Goal: Task Accomplishment & Management: Complete application form

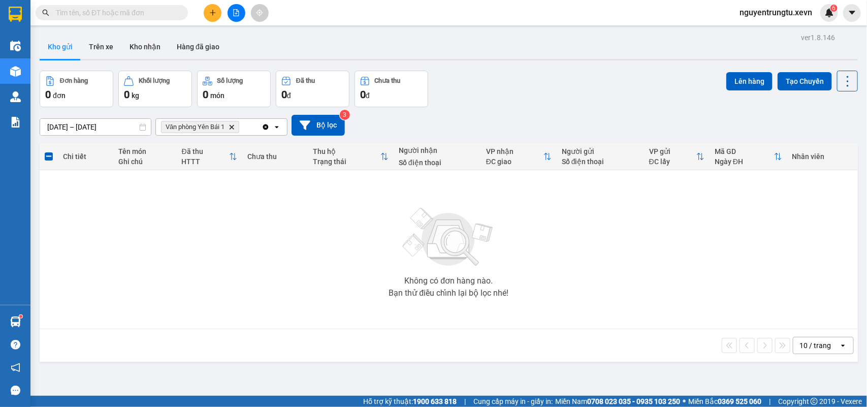
click at [282, 327] on td "Không có đơn hàng nào. Bạn thử điều chỉnh lại bộ lọc nhé!" at bounding box center [449, 249] width 818 height 159
click at [158, 12] on input "text" at bounding box center [116, 12] width 120 height 11
type input "0"
click at [130, 45] on button "Kho nhận" at bounding box center [144, 47] width 47 height 24
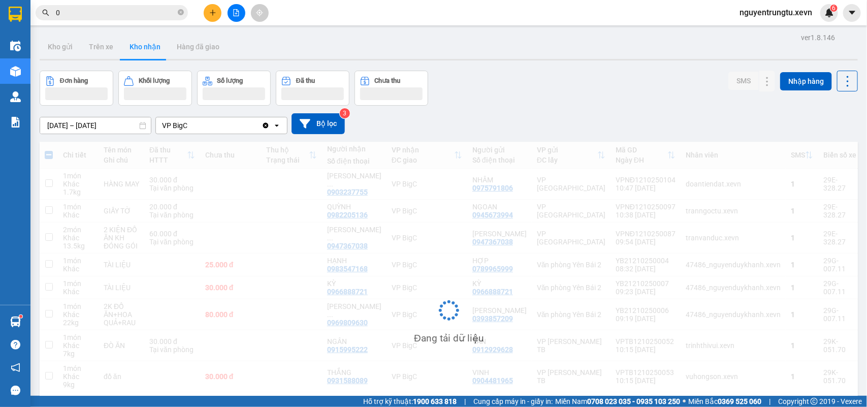
click at [120, 19] on span "0" at bounding box center [112, 12] width 152 height 15
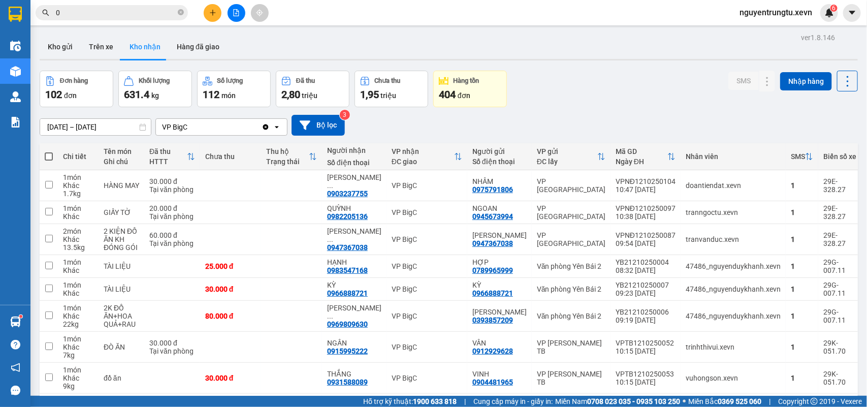
click at [119, 14] on input "0" at bounding box center [116, 12] width 120 height 11
click at [181, 14] on icon "close-circle" at bounding box center [181, 12] width 6 height 6
click at [803, 80] on button "Nhập hàng" at bounding box center [806, 81] width 52 height 18
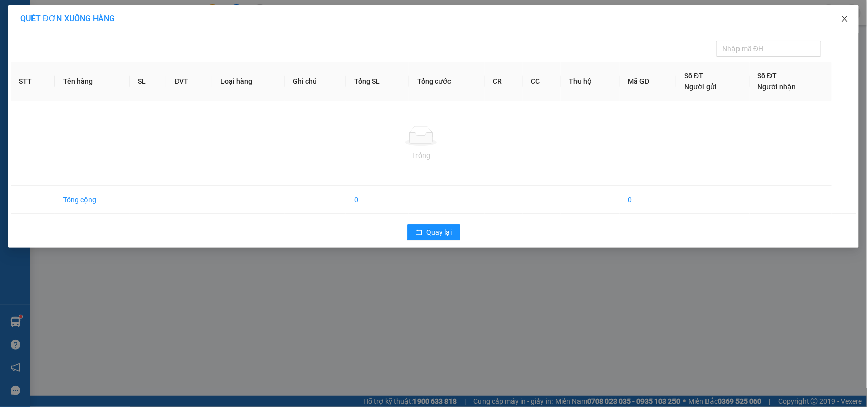
click at [846, 18] on icon "close" at bounding box center [844, 19] width 8 height 8
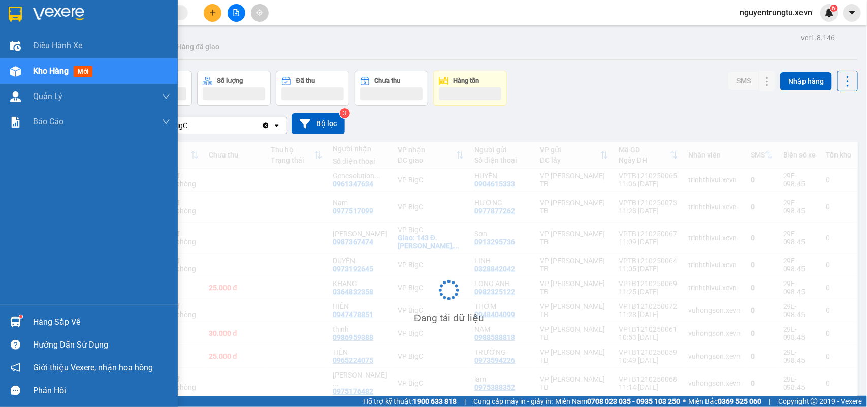
click at [53, 72] on span "Kho hàng" at bounding box center [51, 71] width 36 height 10
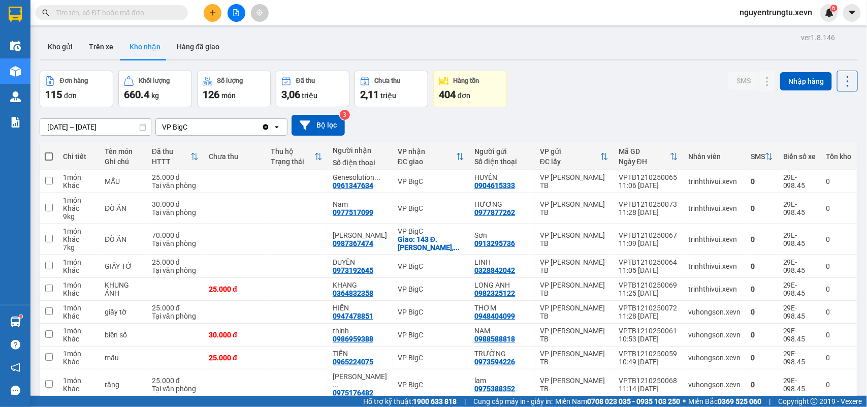
click at [61, 59] on div at bounding box center [449, 60] width 818 height 2
click at [46, 47] on button "Kho gửi" at bounding box center [60, 47] width 41 height 24
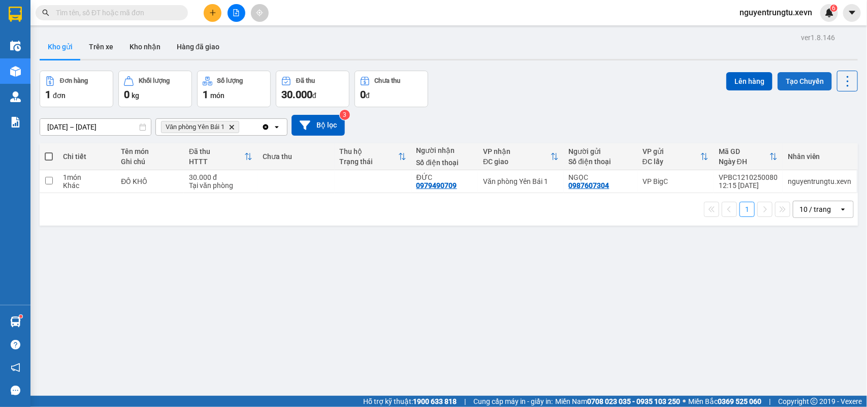
click at [799, 77] on button "Tạo Chuyến" at bounding box center [804, 81] width 54 height 18
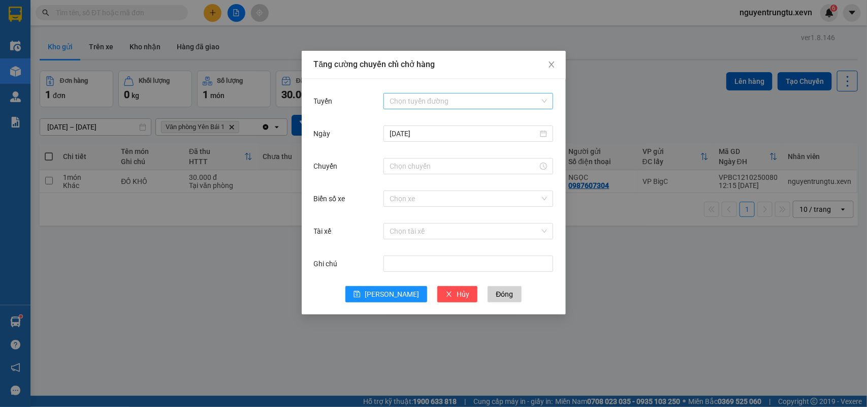
click at [474, 98] on input "Tuyến" at bounding box center [464, 100] width 150 height 15
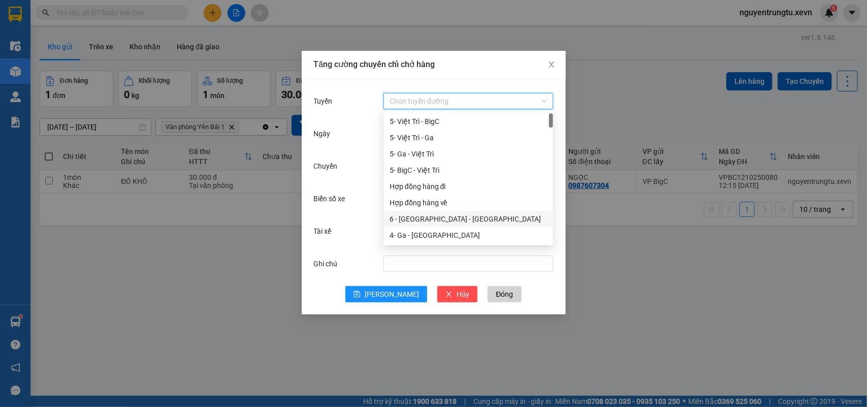
scroll to position [127, 0]
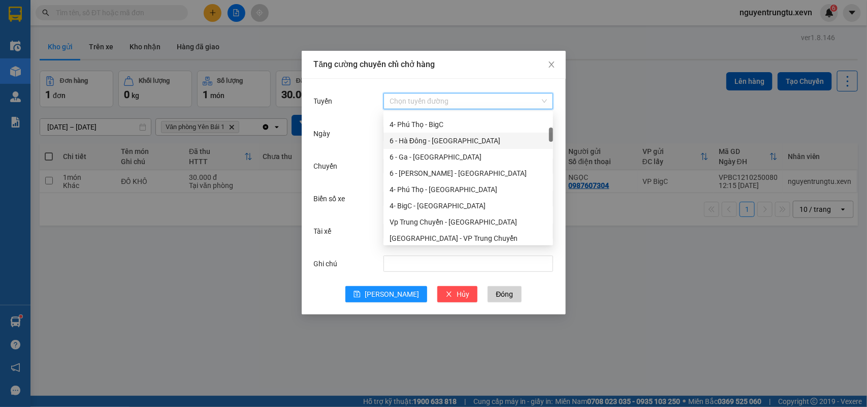
click at [419, 140] on div "6 - Hà Đông - [GEOGRAPHIC_DATA]" at bounding box center [467, 140] width 157 height 11
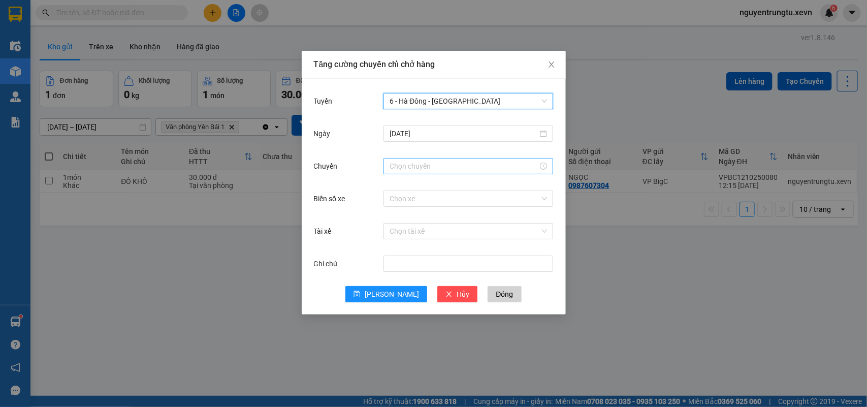
click at [440, 168] on input "Chuyến" at bounding box center [463, 165] width 148 height 11
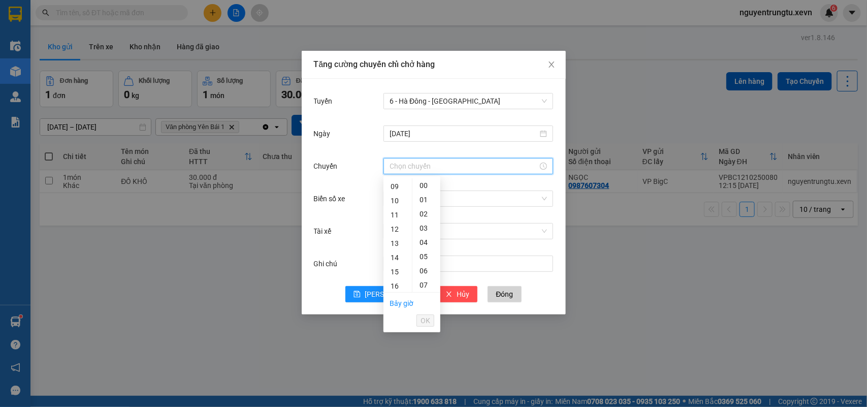
drag, startPoint x: 391, startPoint y: 242, endPoint x: 404, endPoint y: 249, distance: 15.2
click at [392, 241] on div "13" at bounding box center [397, 243] width 28 height 14
click at [420, 255] on div "05" at bounding box center [426, 256] width 28 height 14
type input "13:05"
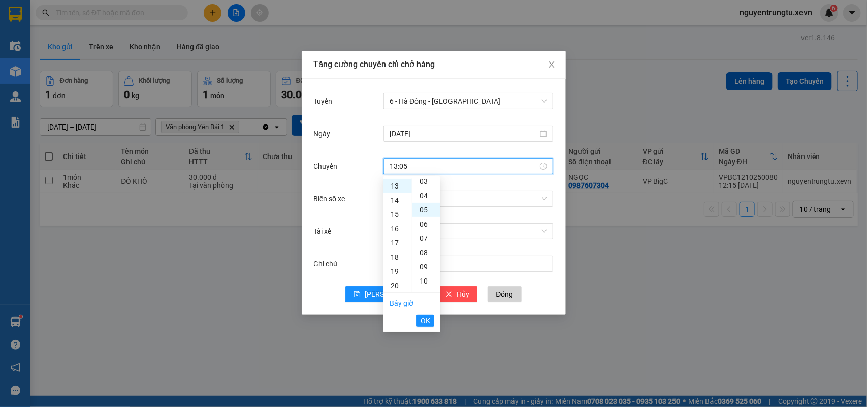
scroll to position [71, 0]
click at [423, 318] on span "OK" at bounding box center [425, 320] width 10 height 11
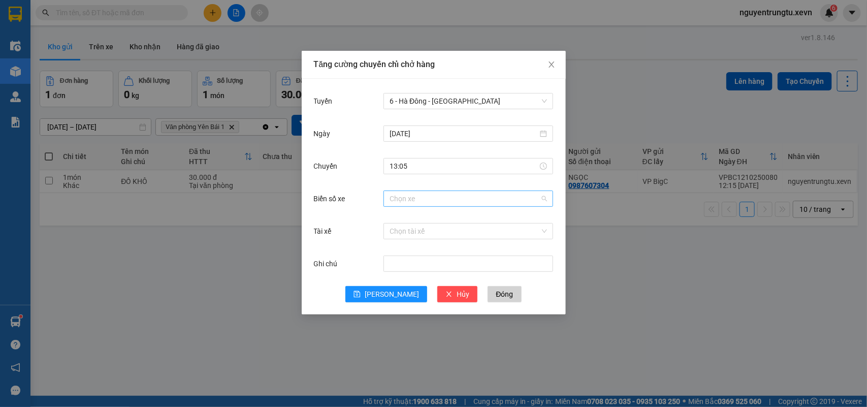
click at [437, 200] on input "Biển số xe" at bounding box center [464, 198] width 150 height 15
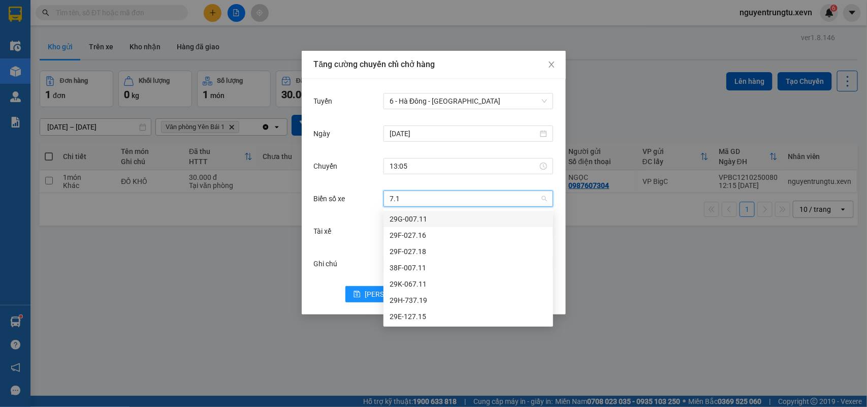
type input "7.11"
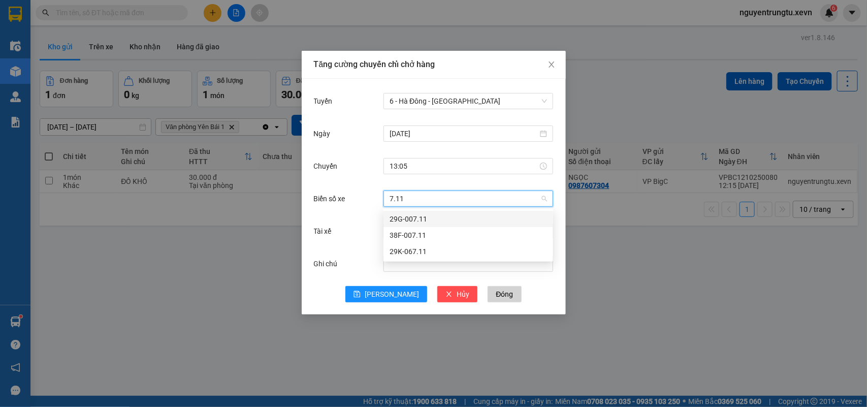
click at [437, 217] on div "29G-007.11" at bounding box center [467, 218] width 157 height 11
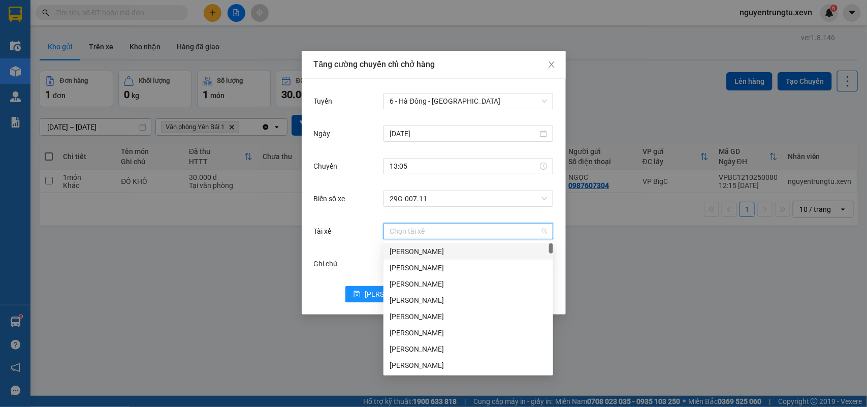
click at [407, 236] on input "Tài xế" at bounding box center [464, 230] width 150 height 15
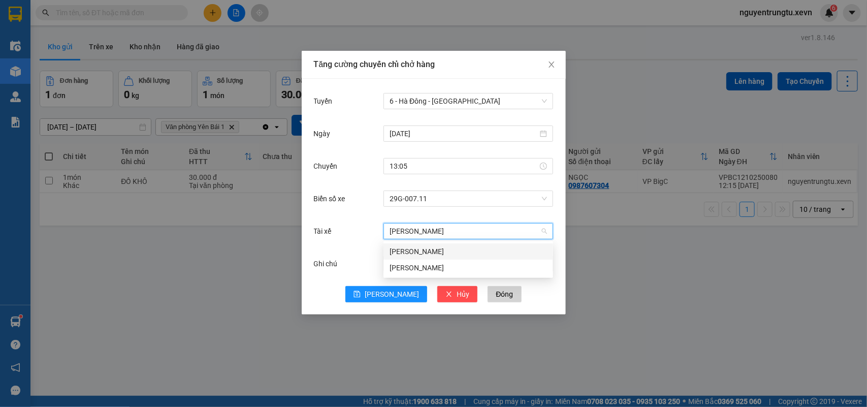
type input "[PERSON_NAME]"
click at [428, 267] on div "[PERSON_NAME]" at bounding box center [467, 267] width 157 height 11
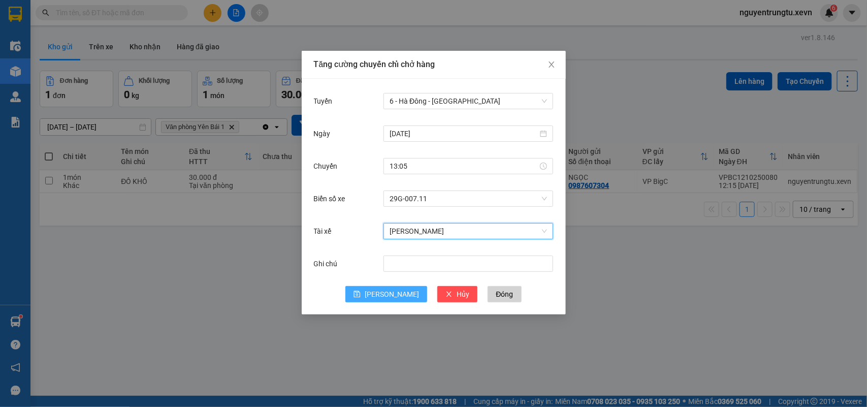
click at [394, 289] on span "[PERSON_NAME]" at bounding box center [392, 293] width 54 height 11
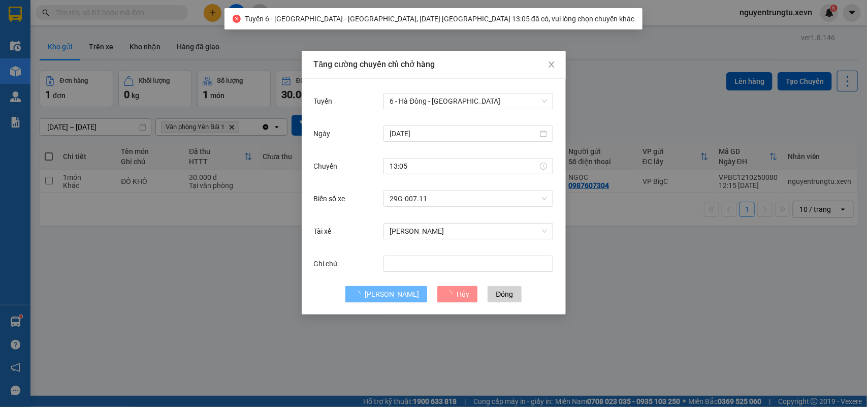
click at [744, 292] on div "Tăng cường chuyến chỉ chở hàng Tuyến 6 - [GEOGRAPHIC_DATA] - [GEOGRAPHIC_DATA] …" at bounding box center [433, 203] width 867 height 407
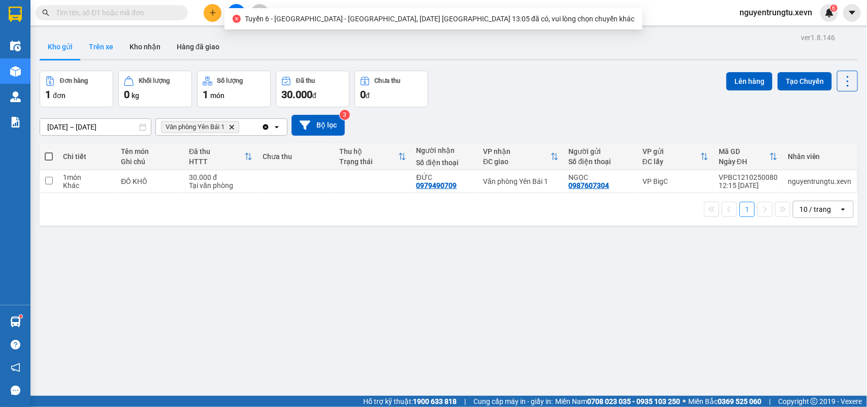
click at [81, 55] on button "Trên xe" at bounding box center [101, 47] width 41 height 24
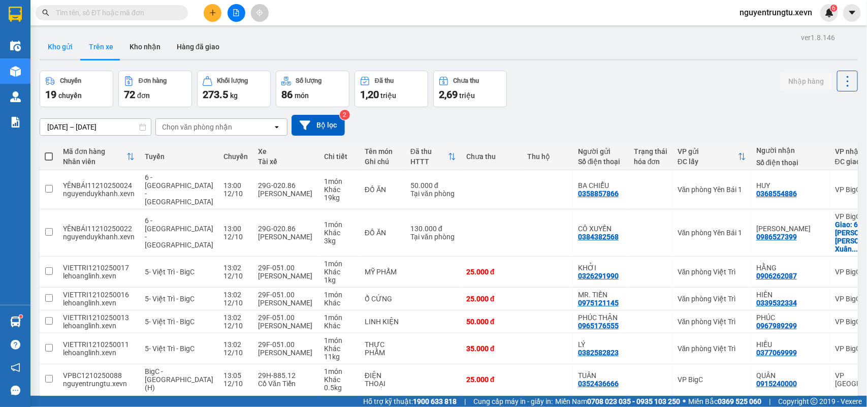
click at [61, 51] on button "Kho gửi" at bounding box center [60, 47] width 41 height 24
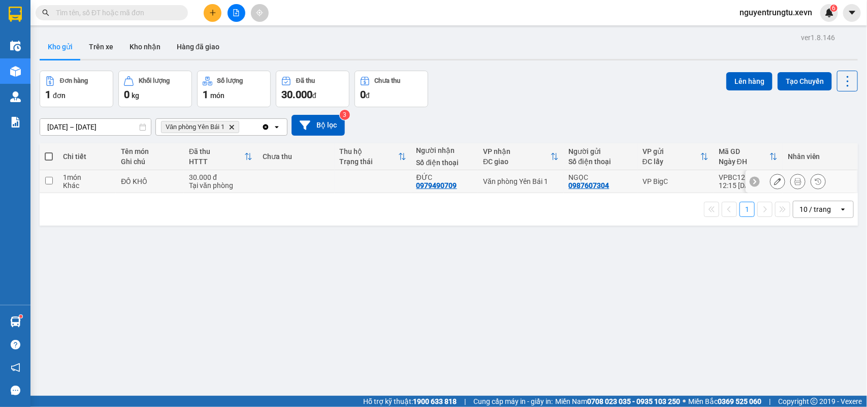
click at [45, 180] on input "checkbox" at bounding box center [49, 181] width 8 height 8
checkbox input "true"
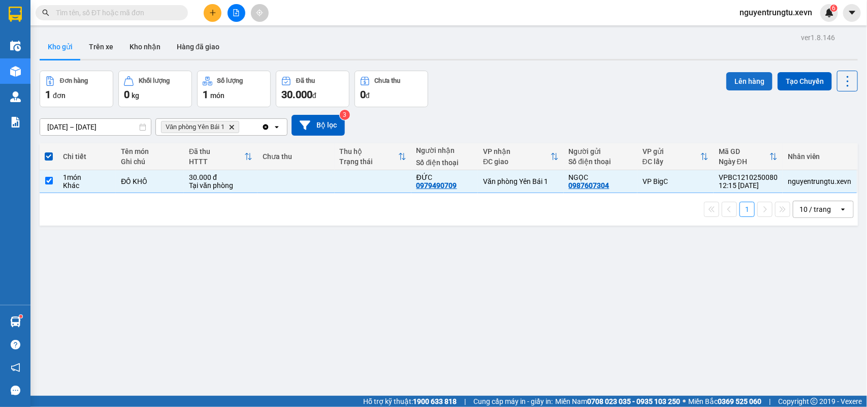
click at [730, 74] on button "Lên hàng" at bounding box center [749, 81] width 46 height 18
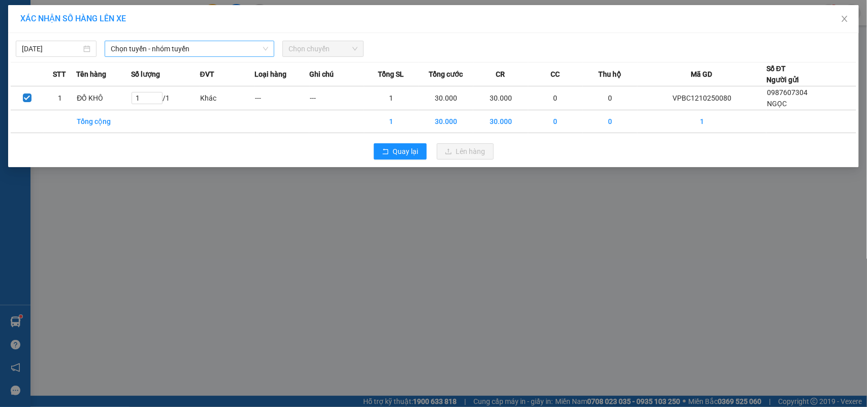
click at [206, 51] on span "Chọn tuyến - nhóm tuyến" at bounding box center [189, 48] width 157 height 15
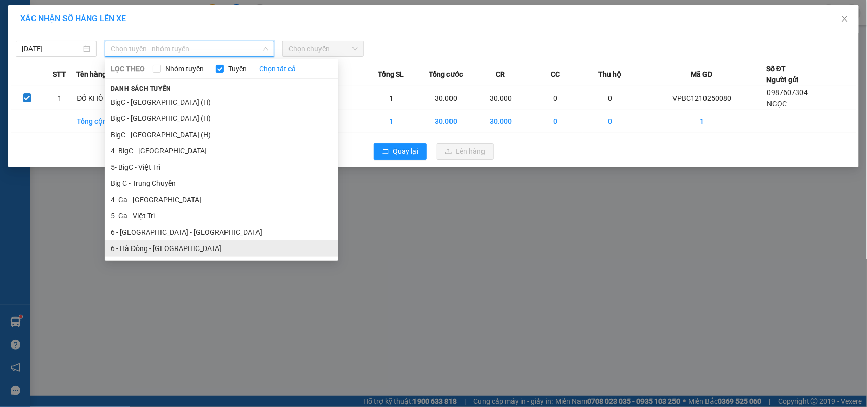
click at [159, 246] on li "6 - Hà Đông - [GEOGRAPHIC_DATA]" at bounding box center [222, 248] width 234 height 16
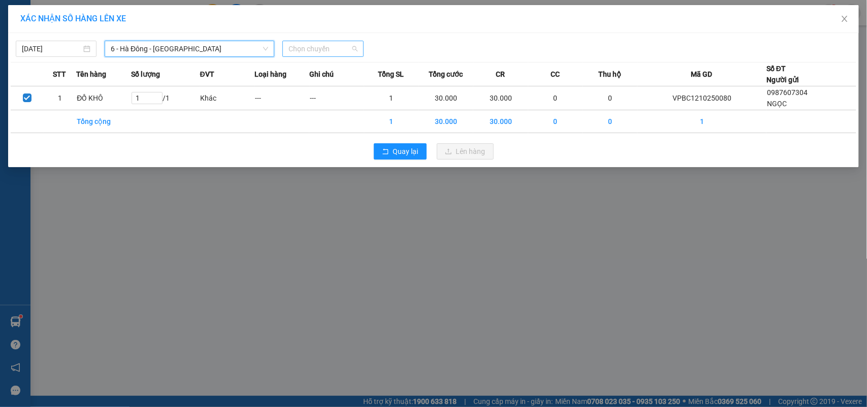
click at [333, 41] on div "Chọn chuyến" at bounding box center [322, 49] width 81 height 16
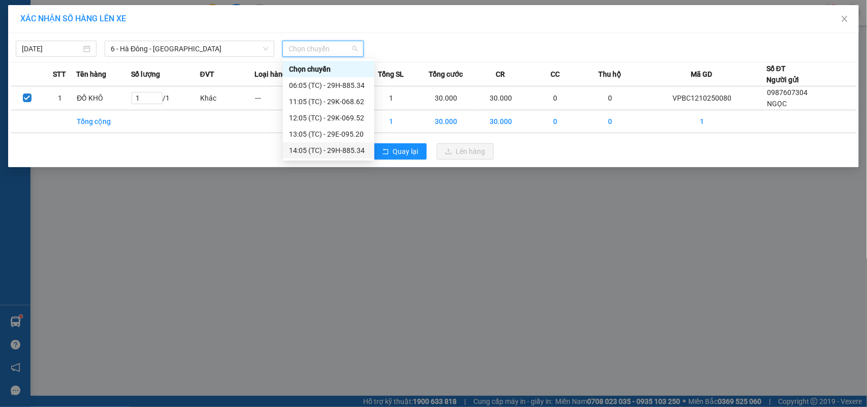
click at [344, 229] on div "XÁC NHẬN SỐ HÀNG LÊN XE [DATE] 6 - [GEOGRAPHIC_DATA] - [GEOGRAPHIC_DATA] LỌC TH…" at bounding box center [433, 203] width 867 height 407
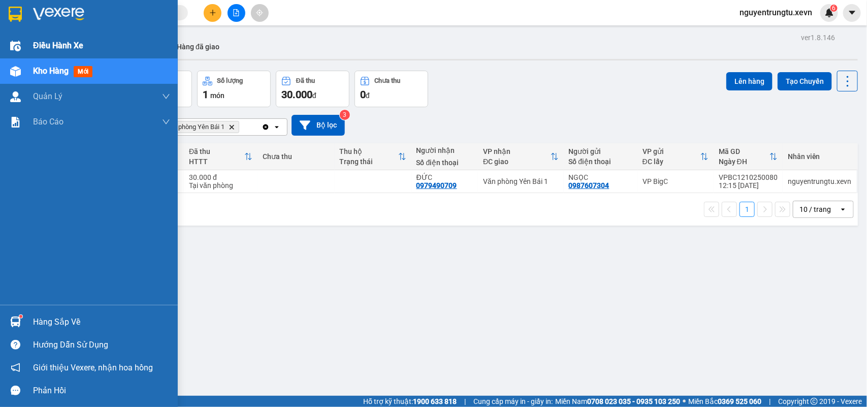
click at [12, 46] on img at bounding box center [15, 46] width 11 height 11
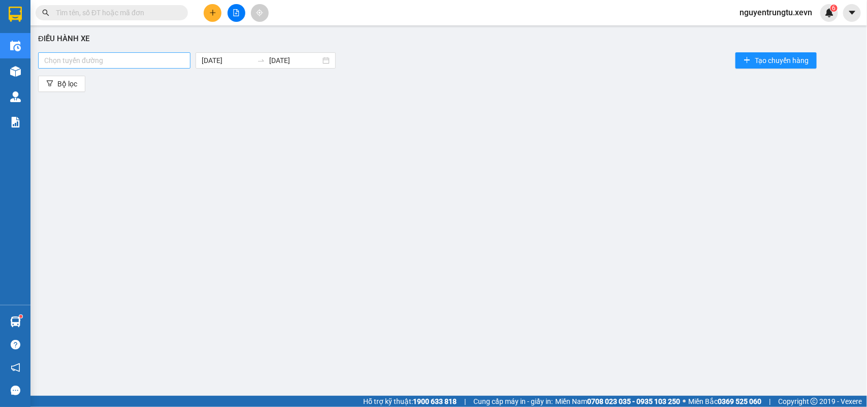
click at [148, 58] on div at bounding box center [114, 60] width 147 height 12
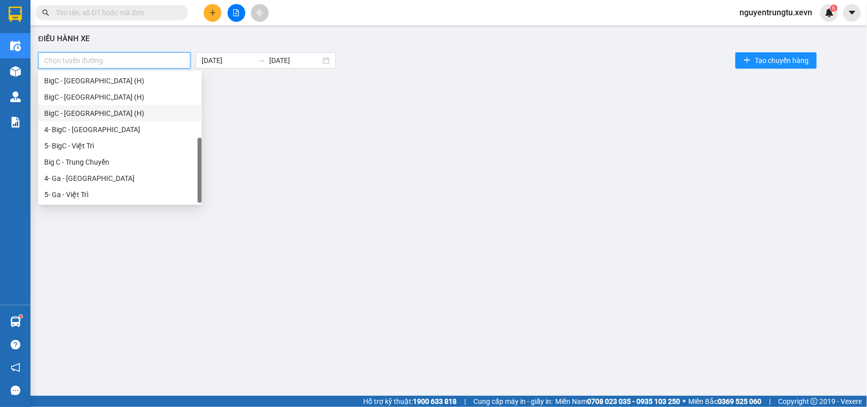
scroll to position [32, 0]
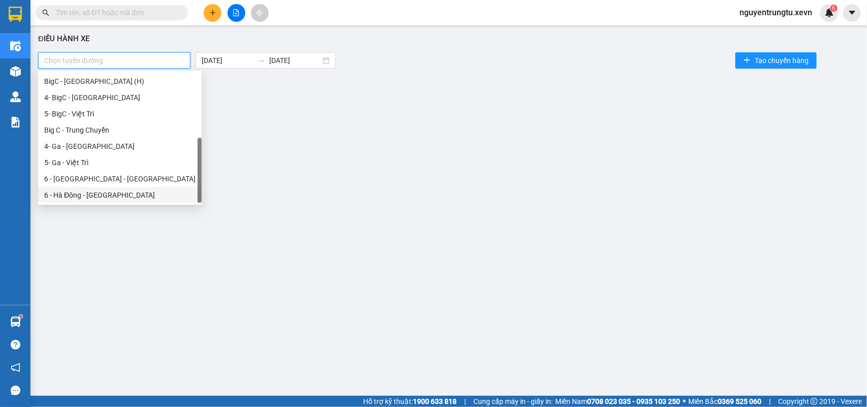
click at [105, 191] on div "6 - Hà Đông - [GEOGRAPHIC_DATA]" at bounding box center [119, 194] width 151 height 11
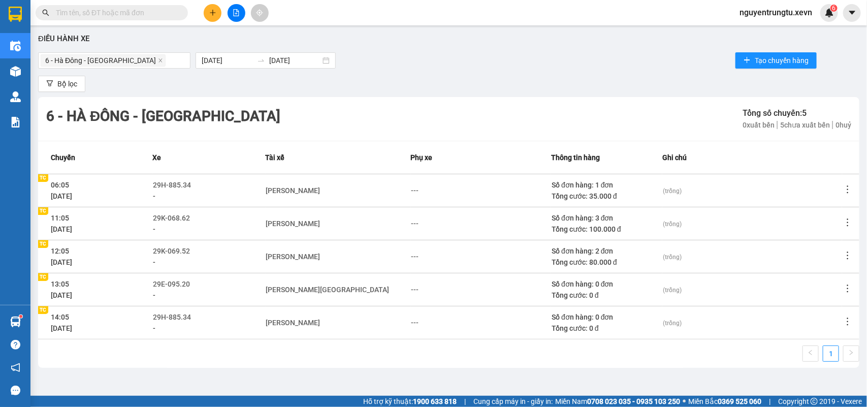
drag, startPoint x: 382, startPoint y: 117, endPoint x: 389, endPoint y: 125, distance: 10.5
click at [382, 118] on div "6 - Hà Đông - [GEOGRAPHIC_DATA] Tổng số chuyến: 5 0 xuất bến 5 chưa xuất bến 0 …" at bounding box center [448, 119] width 821 height 44
click at [189, 286] on span "29E-095.20" at bounding box center [171, 284] width 37 height 8
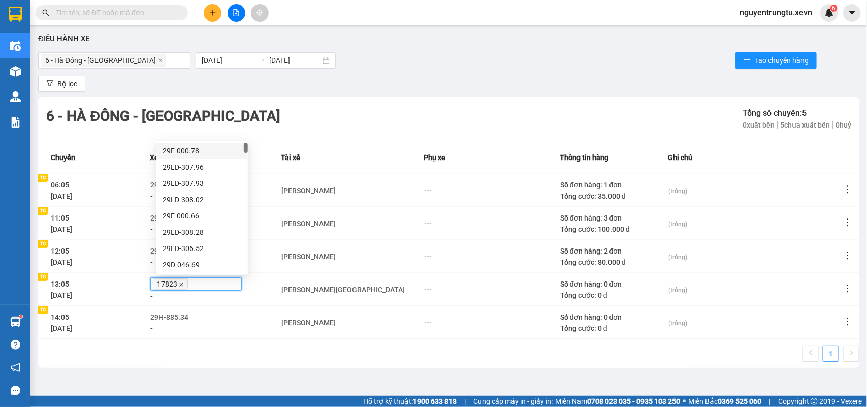
click at [183, 285] on icon "close" at bounding box center [181, 284] width 4 height 4
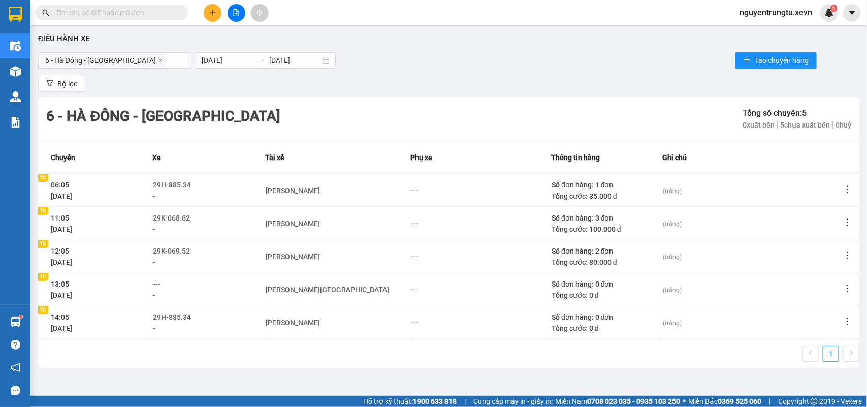
click at [168, 283] on div "---" at bounding box center [209, 283] width 112 height 11
click at [160, 285] on span "---" at bounding box center [157, 284] width 8 height 8
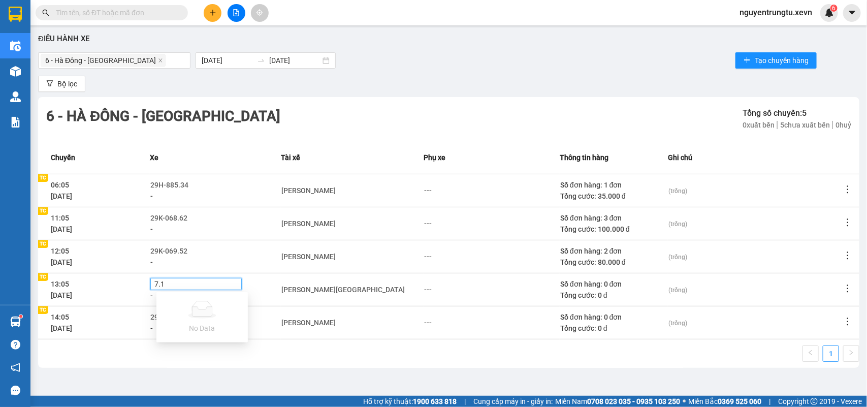
type input "7.11"
click at [180, 287] on div at bounding box center [196, 284] width 86 height 8
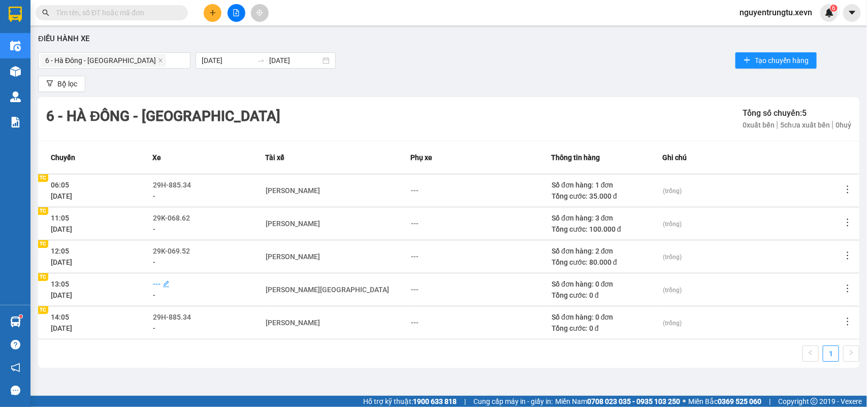
click at [160, 282] on span "---" at bounding box center [157, 284] width 8 height 8
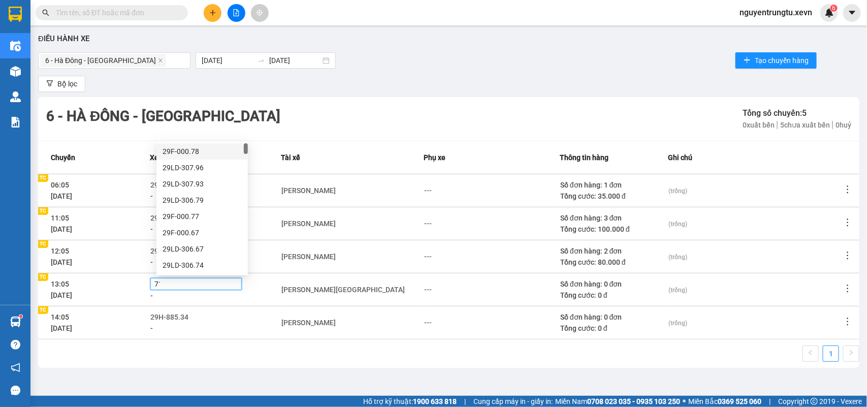
type input "711"
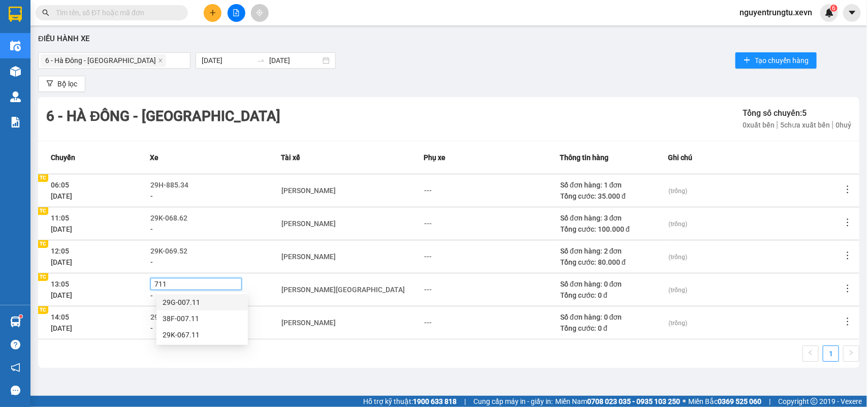
click at [193, 306] on div "29G-007.11" at bounding box center [201, 301] width 79 height 11
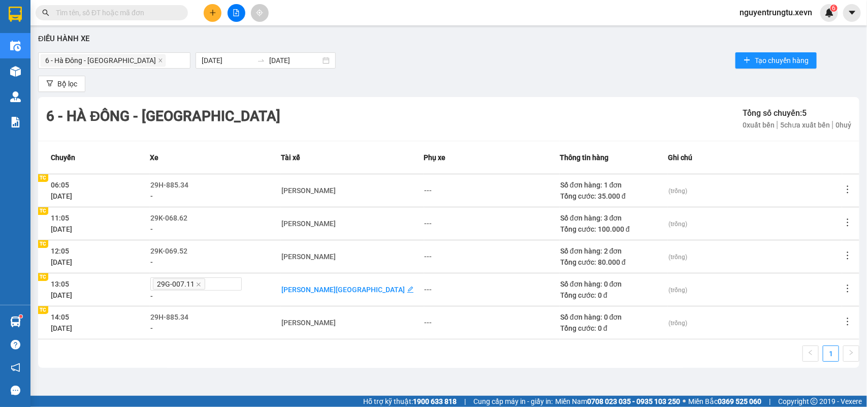
click at [336, 290] on div "[PERSON_NAME][GEOGRAPHIC_DATA]" at bounding box center [342, 289] width 123 height 11
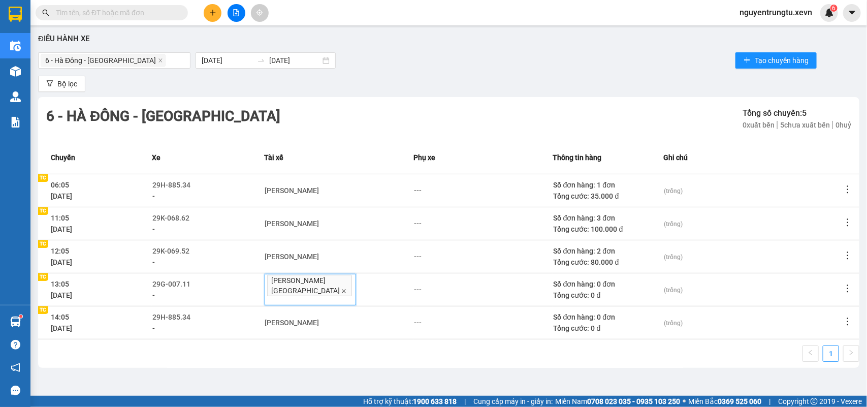
click at [341, 290] on icon "close" at bounding box center [343, 290] width 5 height 5
click at [275, 286] on div "---" at bounding box center [271, 289] width 8 height 11
type input "[PERSON_NAME]"
click at [317, 307] on div "[PERSON_NAME]" at bounding box center [313, 307] width 79 height 11
click at [326, 366] on div "1" at bounding box center [448, 356] width 821 height 22
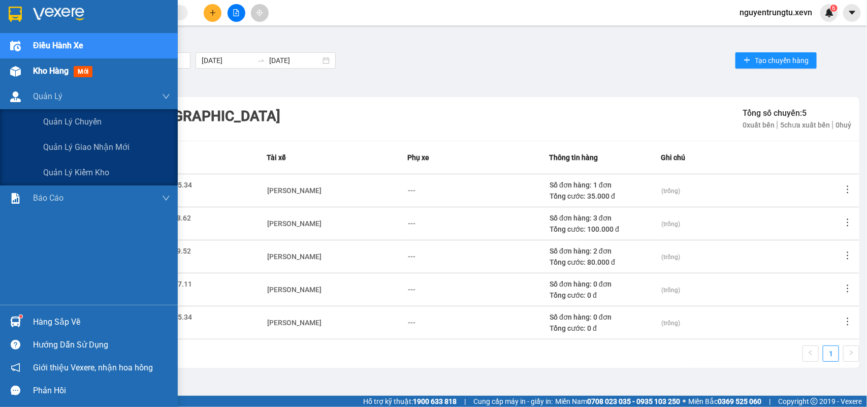
click at [63, 68] on span "Kho hàng" at bounding box center [51, 71] width 36 height 10
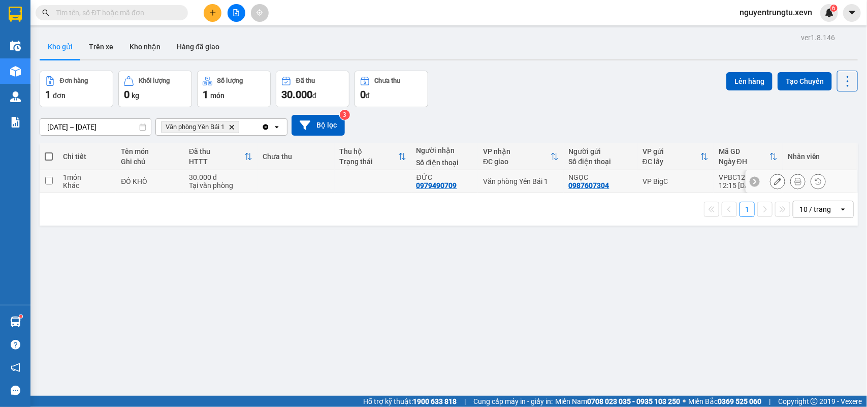
click at [54, 178] on td at bounding box center [49, 181] width 18 height 23
checkbox input "true"
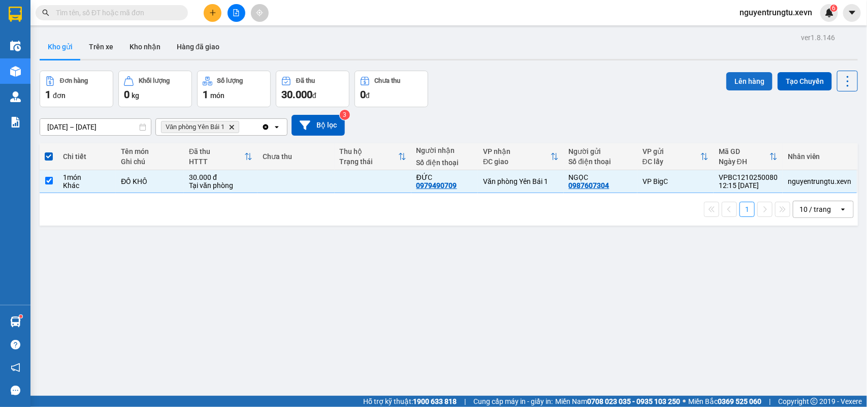
click at [743, 78] on button "Lên hàng" at bounding box center [749, 81] width 46 height 18
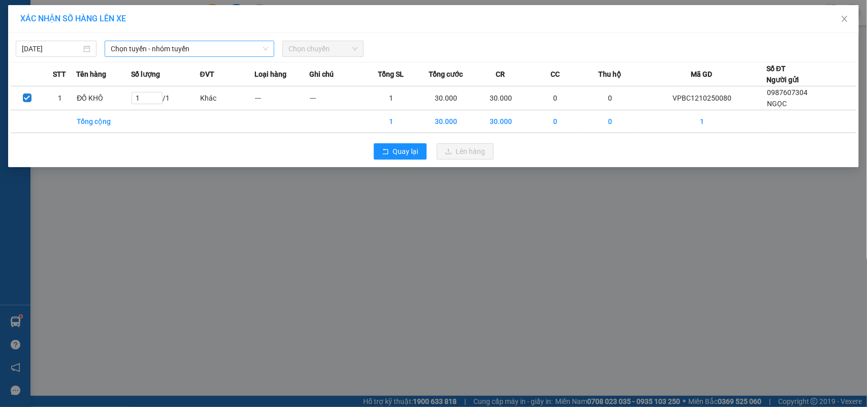
click at [220, 42] on span "Chọn tuyến - nhóm tuyến" at bounding box center [189, 48] width 157 height 15
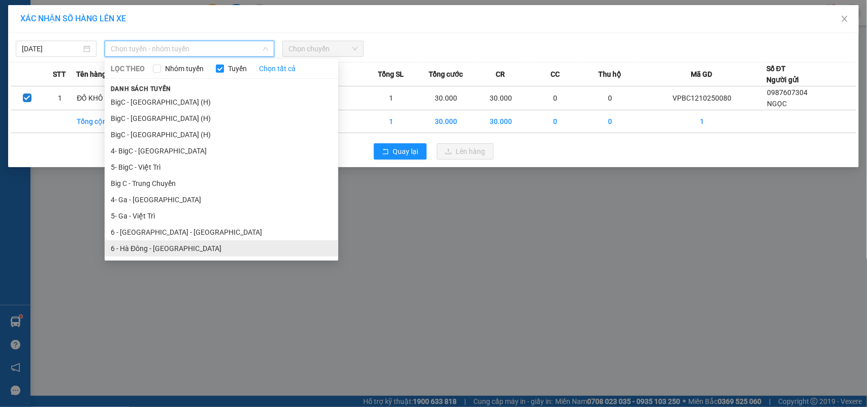
click at [153, 251] on li "6 - Hà Đông - [GEOGRAPHIC_DATA]" at bounding box center [222, 248] width 234 height 16
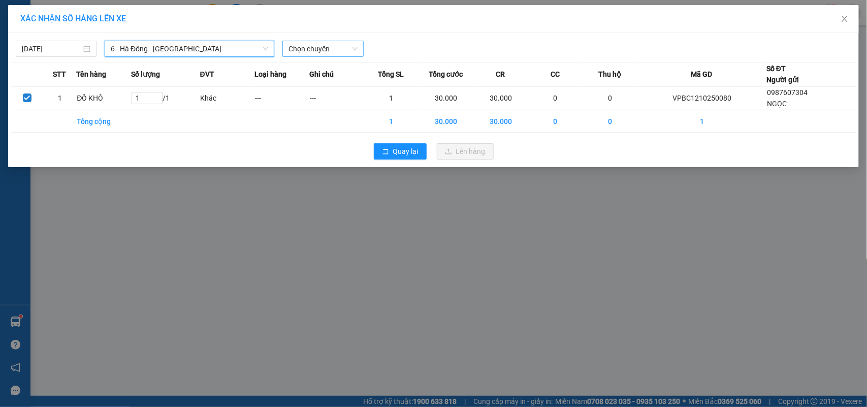
click at [334, 49] on span "Chọn chuyến" at bounding box center [322, 48] width 69 height 15
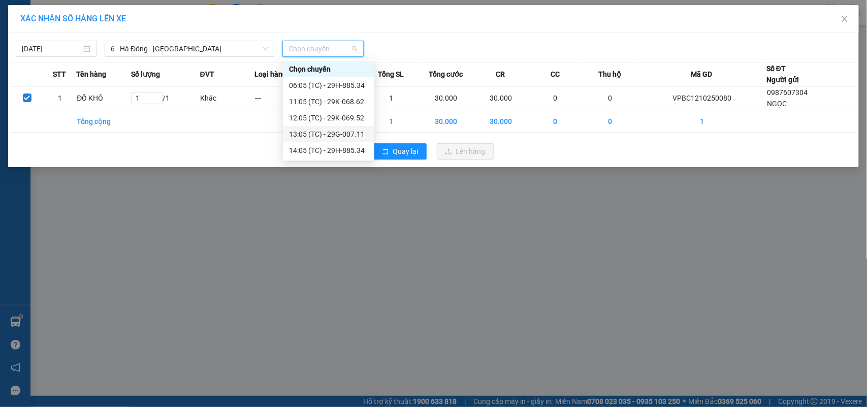
click at [329, 134] on div "13:05 (TC) - 29G-007.11" at bounding box center [328, 133] width 79 height 11
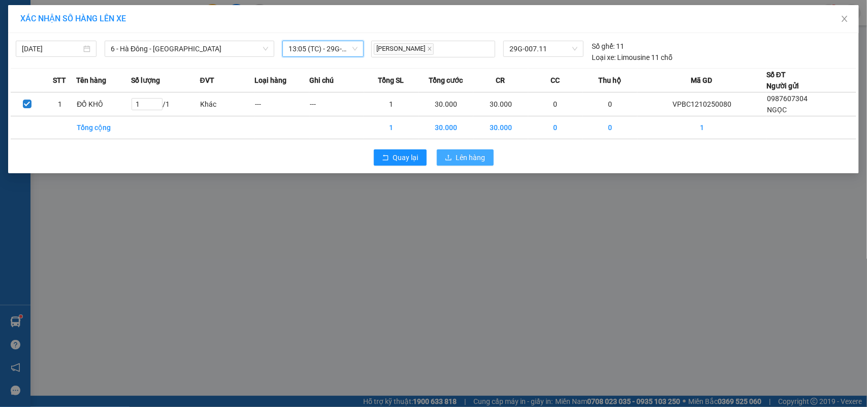
click at [450, 157] on icon "upload" at bounding box center [448, 157] width 7 height 7
